Goal: Task Accomplishment & Management: Manage account settings

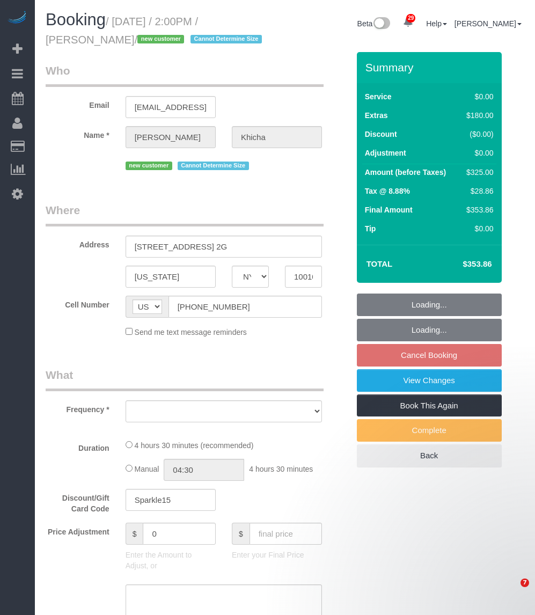
select select "NY"
select select "object:966"
select select "1"
select select "spot3"
select select "number:62"
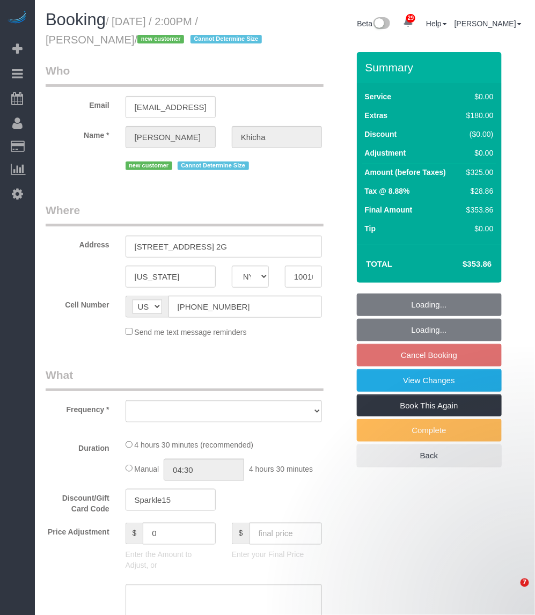
select select "number:90"
select select "number:15"
select select "number:5"
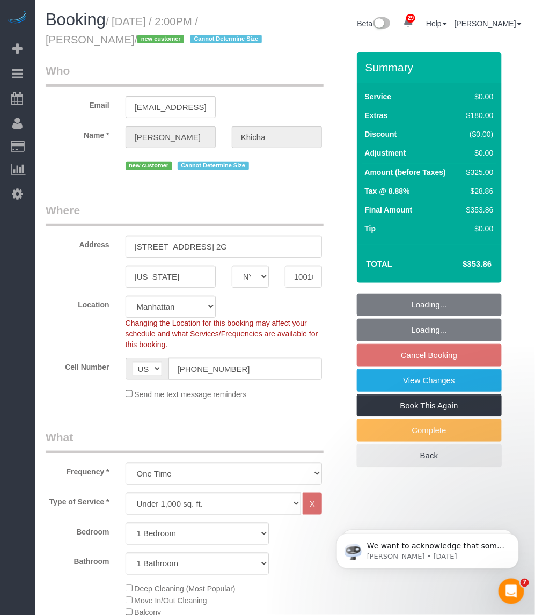
select select "object:1496"
select select "1"
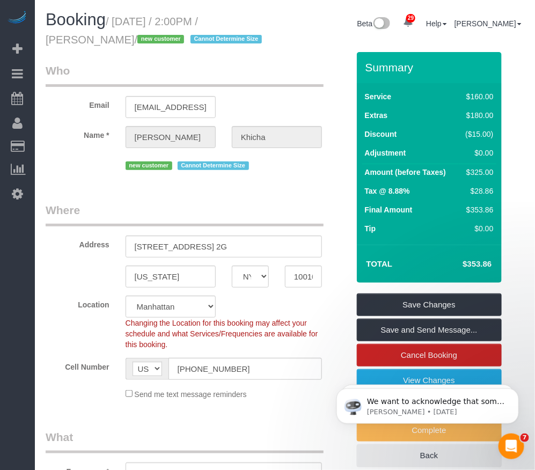
drag, startPoint x: 117, startPoint y: 20, endPoint x: 130, endPoint y: 38, distance: 22.3
click at [130, 38] on small "/ [DATE] / 2:00PM / [PERSON_NAME] / new customer Cannot Determine Size" at bounding box center [155, 31] width 219 height 30
copy small "[DATE] / 2:00PM / [PERSON_NAME]"
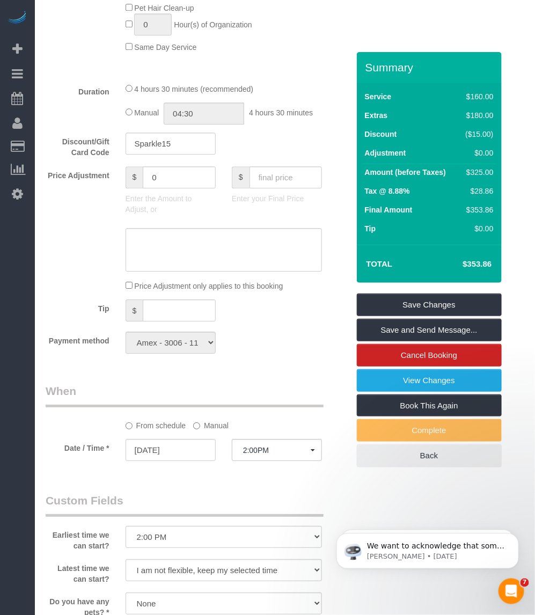
scroll to position [1006, 0]
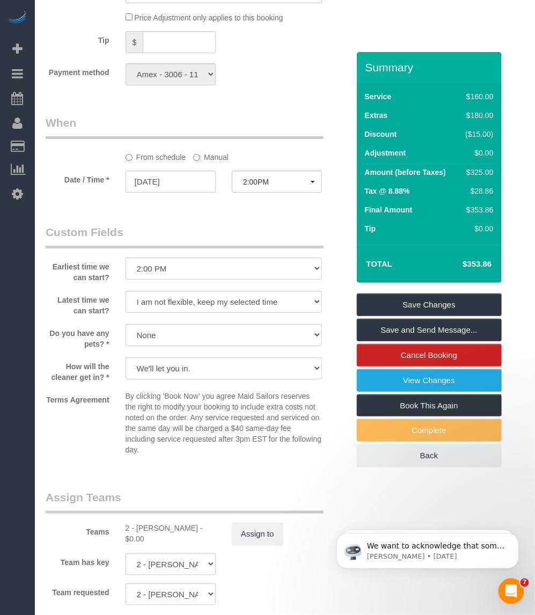
click at [145, 531] on div "2 - [PERSON_NAME] - $0.00" at bounding box center [171, 533] width 90 height 21
copy div "Alketa"
